Goal: Task Accomplishment & Management: Use online tool/utility

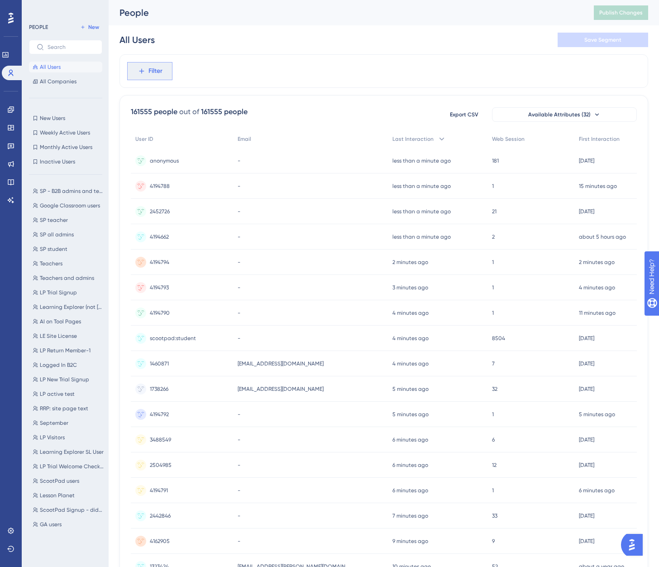
click at [156, 70] on span "Filter" at bounding box center [155, 71] width 14 height 11
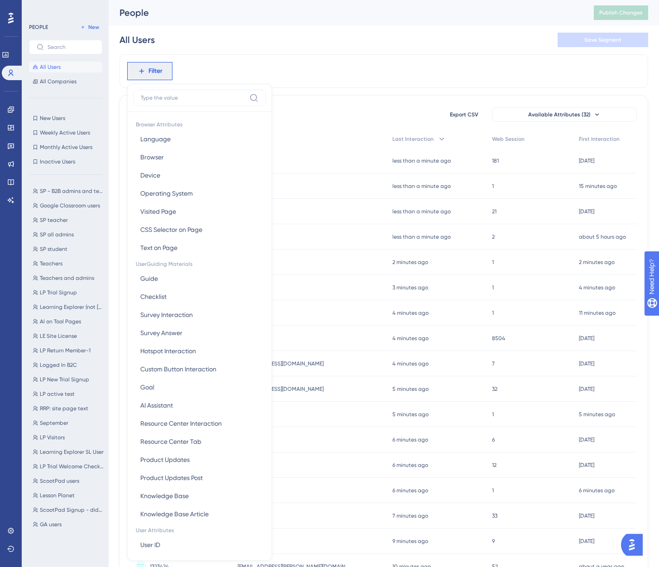
scroll to position [35, 0]
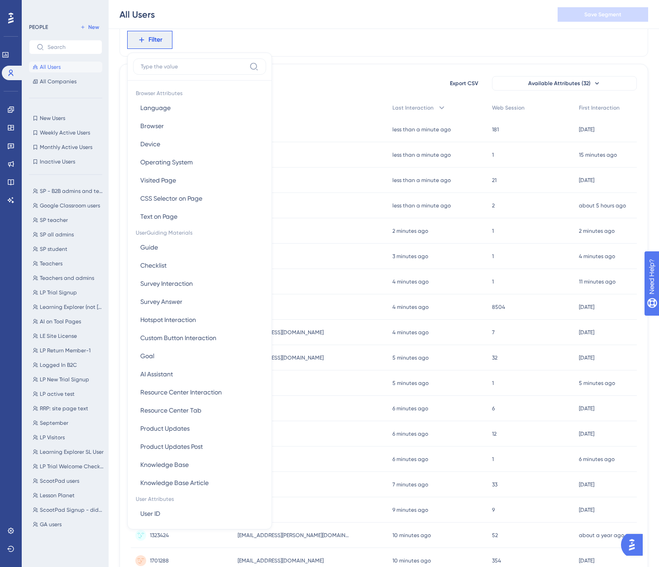
click at [176, 65] on input at bounding box center [193, 66] width 105 height 7
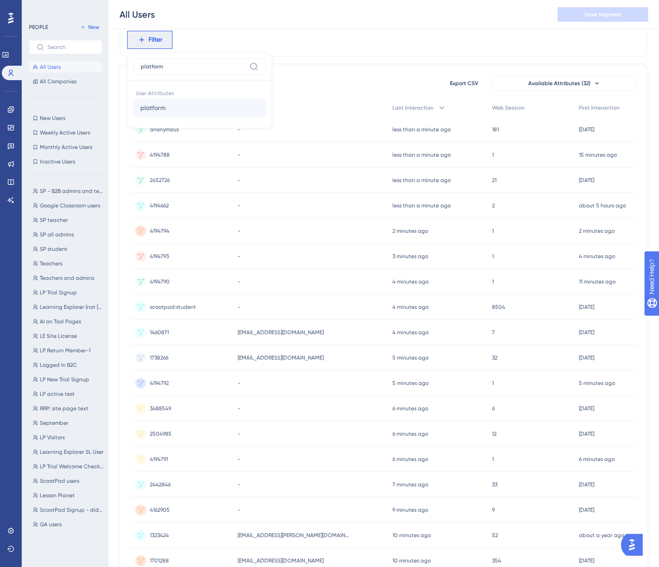
type input "platform"
click at [161, 107] on span "platform" at bounding box center [152, 107] width 25 height 11
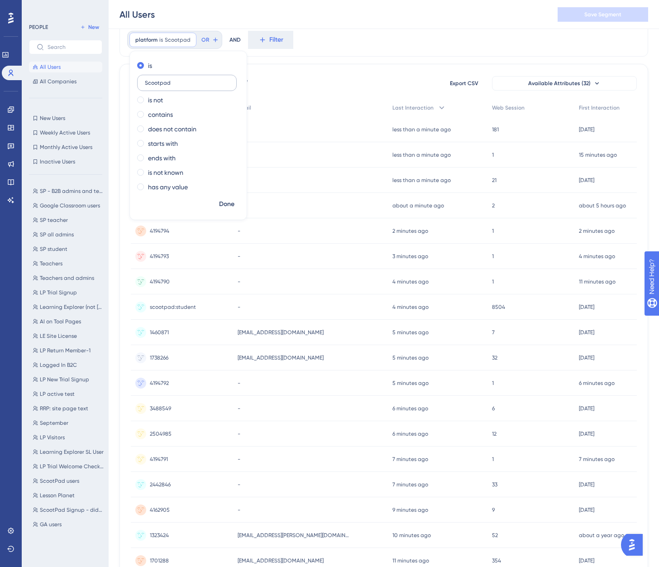
type input "Scootpad"
click at [229, 202] on span "Done" at bounding box center [226, 204] width 15 height 11
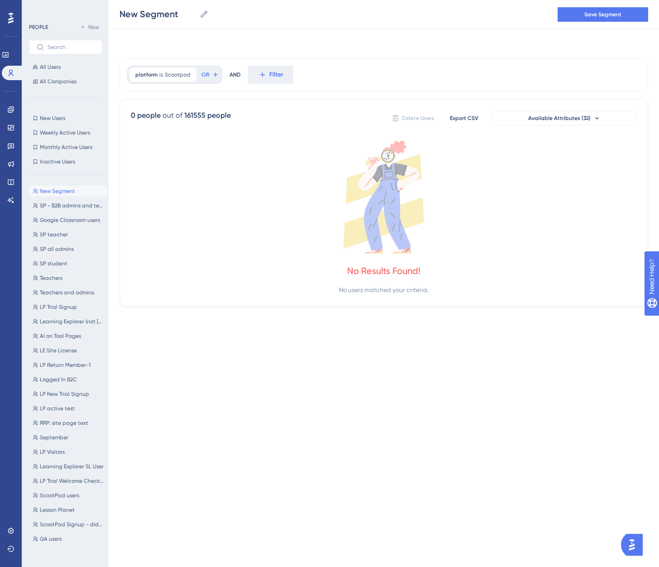
scroll to position [0, 0]
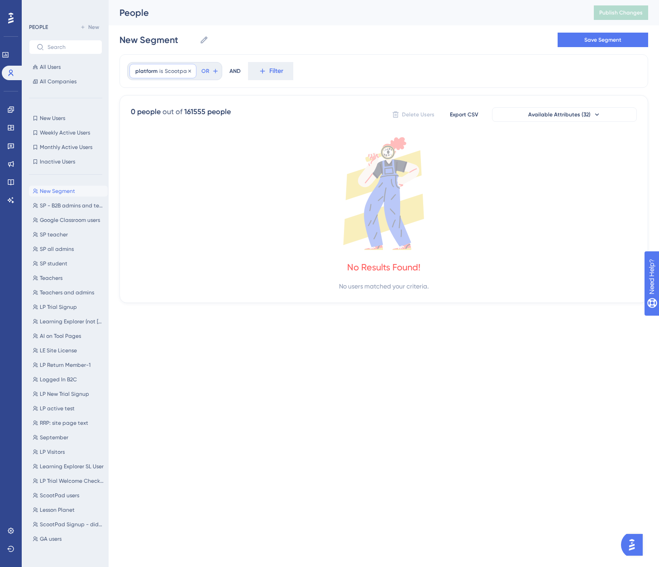
click at [157, 72] on div "platform is Scootpad Scootpad Remove" at bounding box center [162, 71] width 67 height 14
click at [161, 116] on input "Scootpad" at bounding box center [187, 114] width 84 height 6
type input "scootpad"
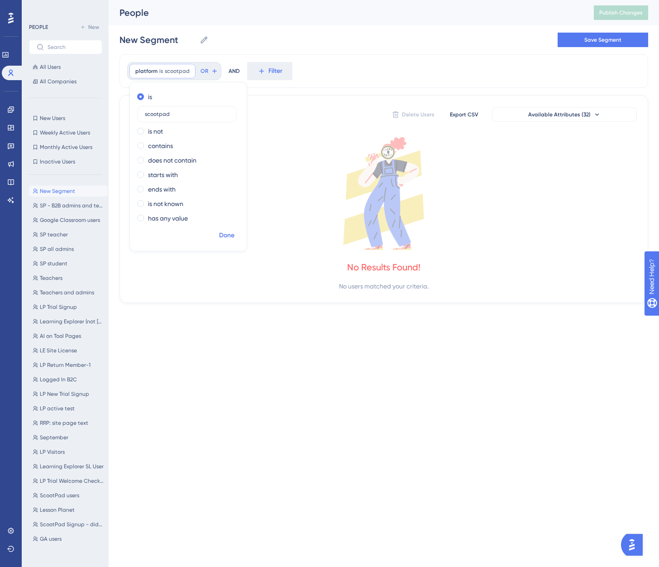
click at [226, 232] on span "Done" at bounding box center [226, 235] width 15 height 11
click at [159, 68] on span "is" at bounding box center [161, 70] width 4 height 7
type input "scootpad:prod"
click at [230, 238] on span "Done" at bounding box center [226, 235] width 15 height 11
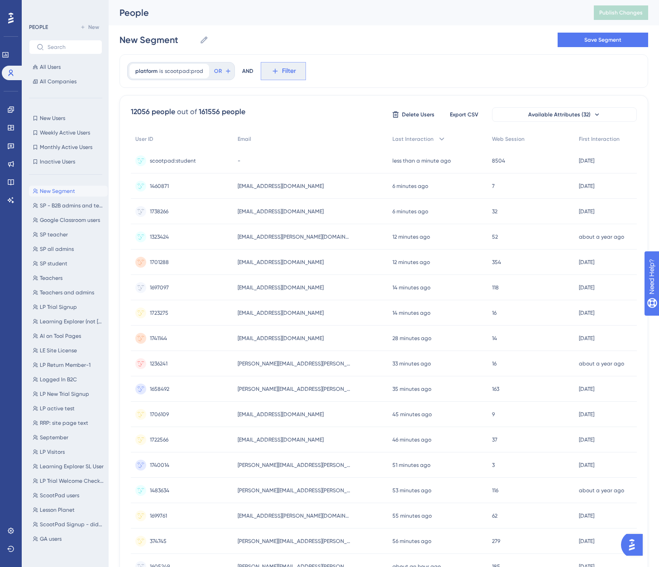
click at [276, 69] on button "Filter" at bounding box center [283, 71] width 45 height 18
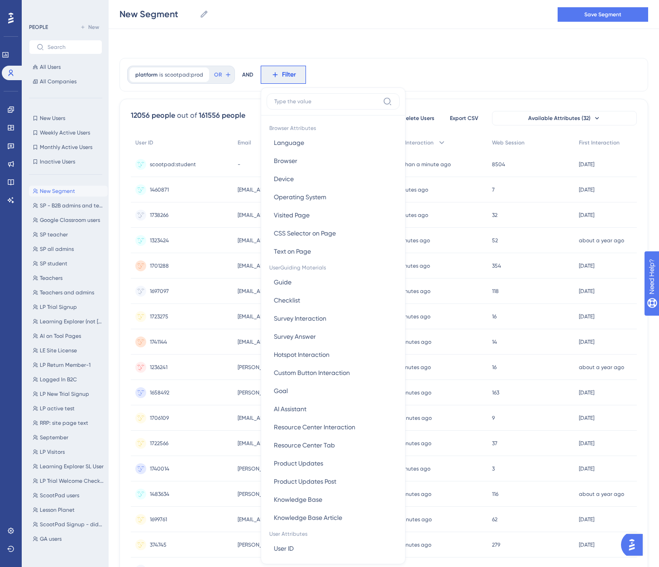
scroll to position [35, 0]
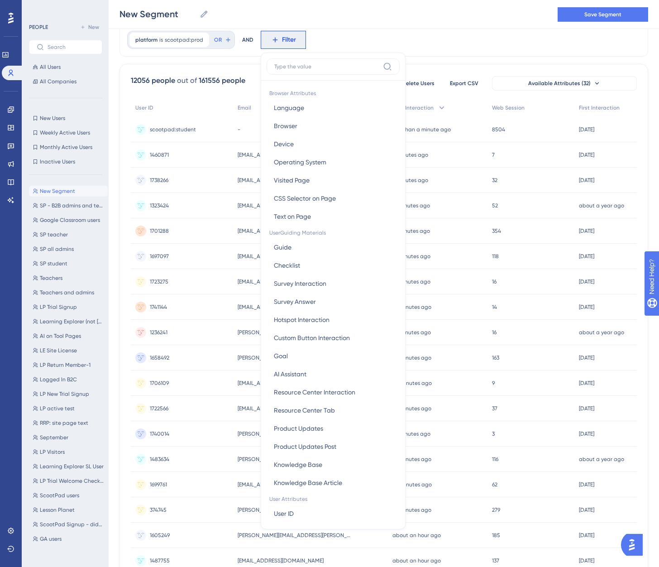
click at [296, 67] on input at bounding box center [326, 66] width 105 height 7
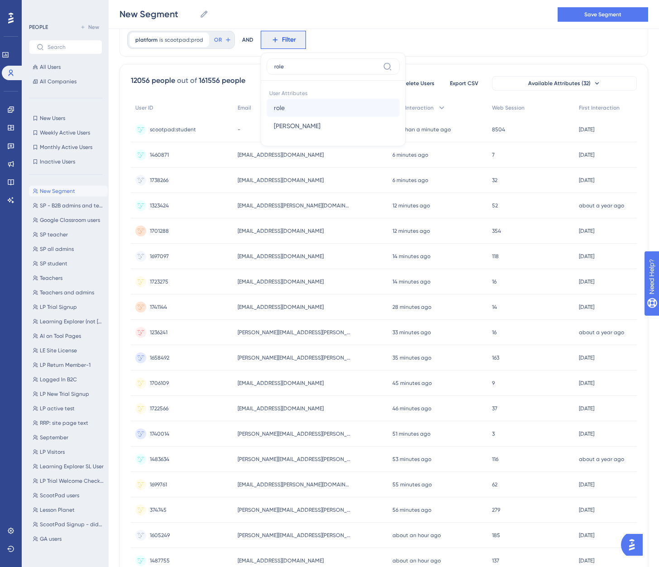
type input "role"
click at [292, 109] on button "role role" at bounding box center [333, 108] width 133 height 18
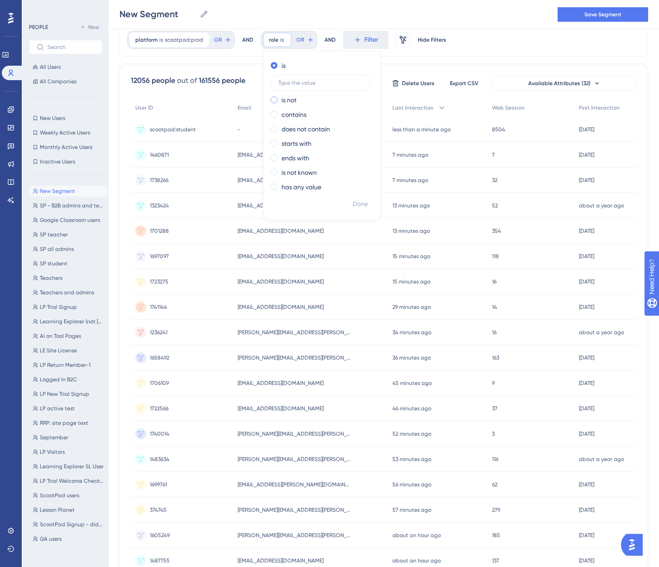
click at [285, 101] on label "is not" at bounding box center [288, 100] width 15 height 11
click at [299, 98] on input "text" at bounding box center [320, 97] width 84 height 6
type input "student"
click at [360, 201] on span "Done" at bounding box center [359, 204] width 15 height 11
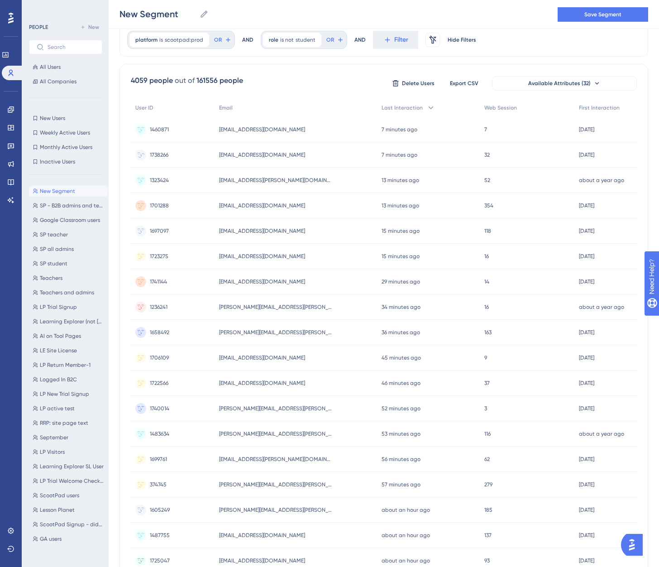
scroll to position [0, 0]
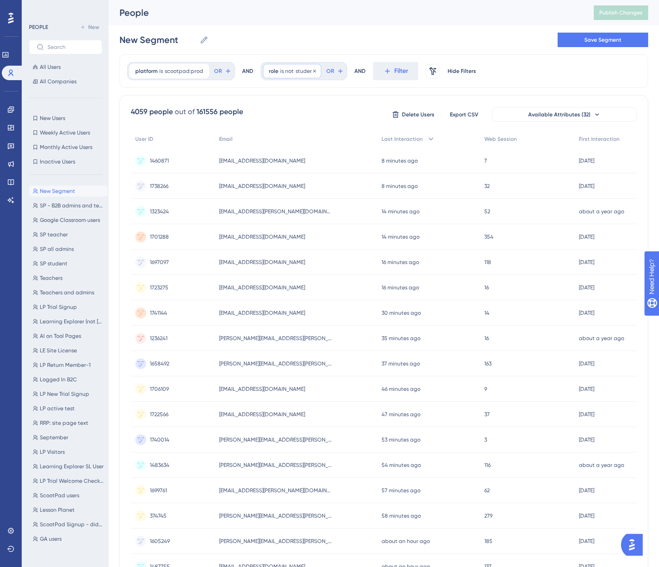
click at [274, 71] on span "role" at bounding box center [274, 70] width 10 height 7
click at [313, 70] on icon at bounding box center [314, 70] width 3 height 3
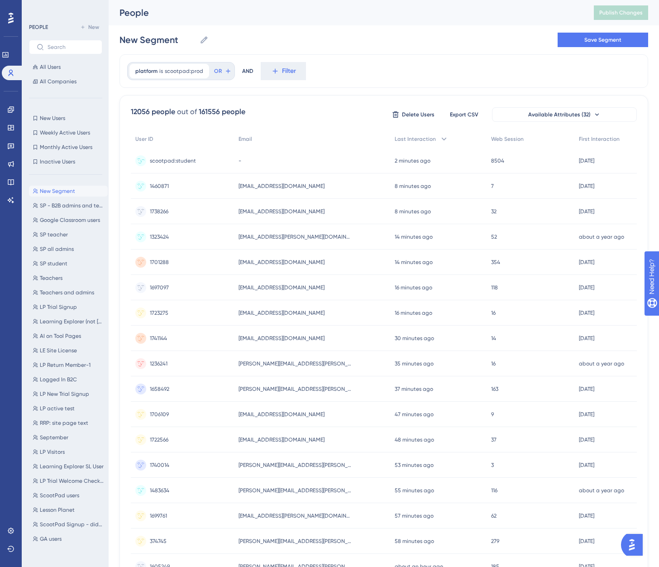
click at [171, 159] on span "scootpad:student" at bounding box center [173, 160] width 46 height 7
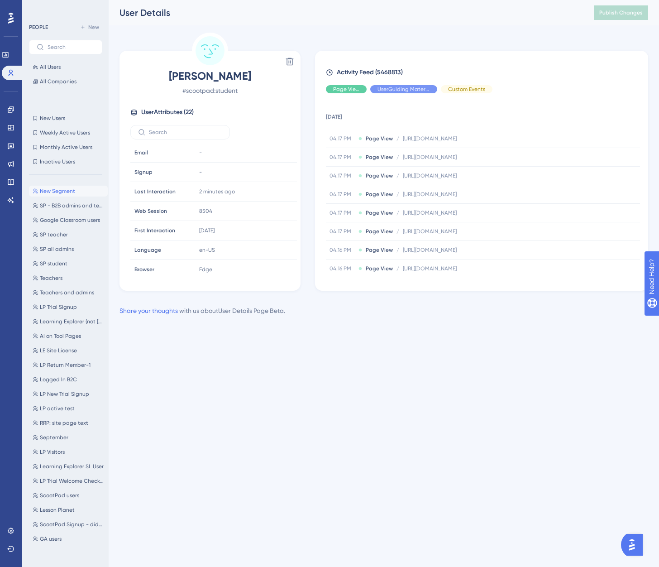
click at [286, 0] on html "Performance Users Engagement Widgets Feedback Product Updates Knowledge Base AI…" at bounding box center [329, 0] width 659 height 0
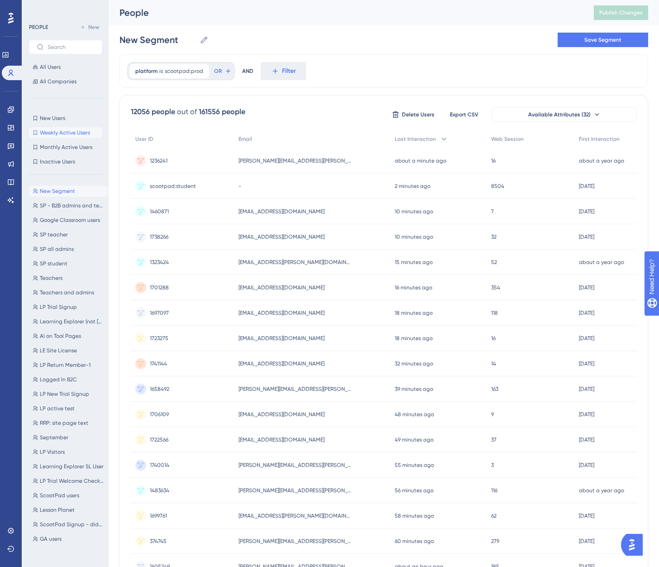
click at [75, 131] on span "Weekly Active Users" at bounding box center [65, 132] width 50 height 7
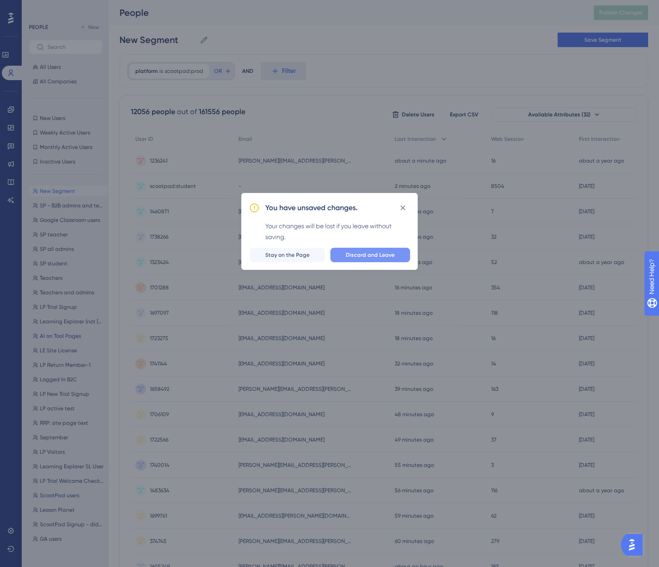
click at [359, 253] on span "Discard and Leave" at bounding box center [370, 254] width 49 height 7
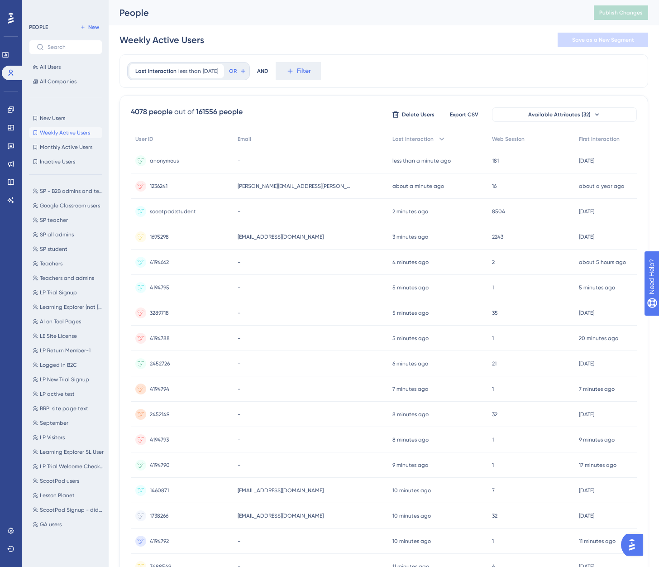
click at [69, 134] on span "Weekly Active Users" at bounding box center [65, 132] width 50 height 7
click at [69, 148] on span "Monthly Active Users" at bounding box center [66, 146] width 52 height 7
click at [73, 133] on span "Weekly Active Users" at bounding box center [65, 132] width 50 height 7
click at [78, 147] on span "Monthly Active Users" at bounding box center [66, 146] width 52 height 7
click at [67, 161] on span "Inactive Users" at bounding box center [57, 161] width 35 height 7
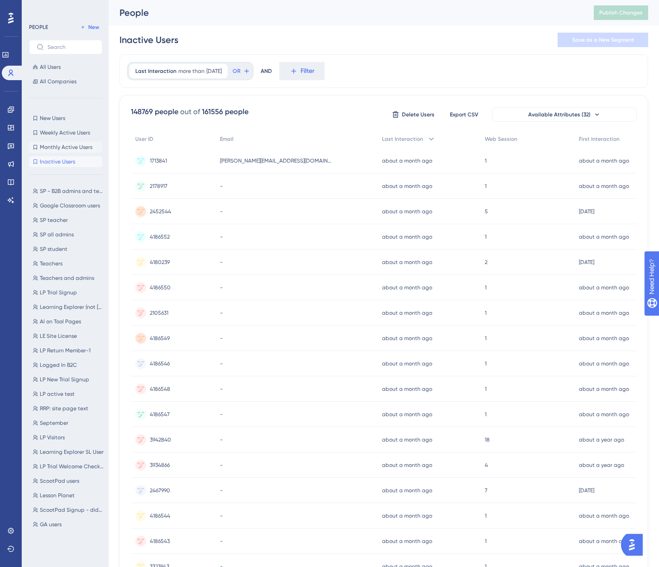
click at [72, 148] on span "Monthly Active Users" at bounding box center [66, 146] width 52 height 7
